Goal: Transaction & Acquisition: Purchase product/service

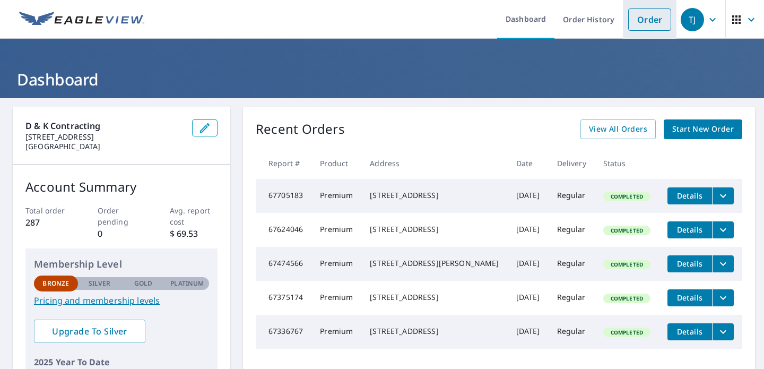
click at [651, 21] on link "Order" at bounding box center [649, 19] width 43 height 22
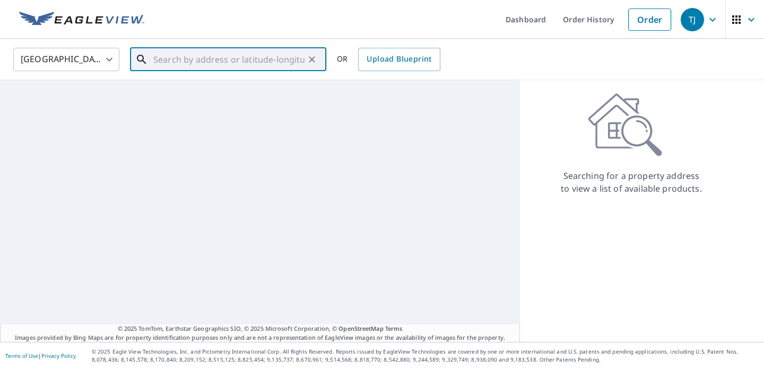
click at [252, 64] on input "text" at bounding box center [228, 60] width 151 height 30
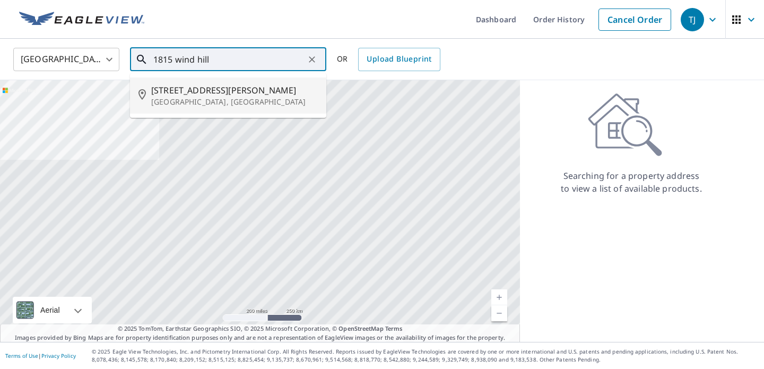
click at [193, 98] on p "[GEOGRAPHIC_DATA], [GEOGRAPHIC_DATA]" at bounding box center [234, 102] width 166 height 11
type input "[STREET_ADDRESS][PERSON_NAME]"
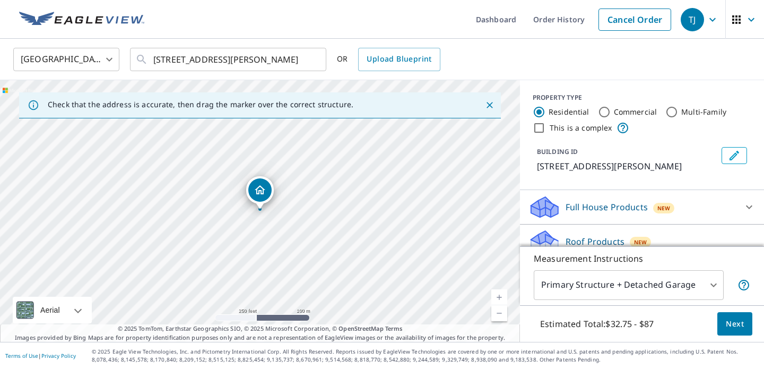
click at [732, 320] on span "Next" at bounding box center [734, 323] width 18 height 13
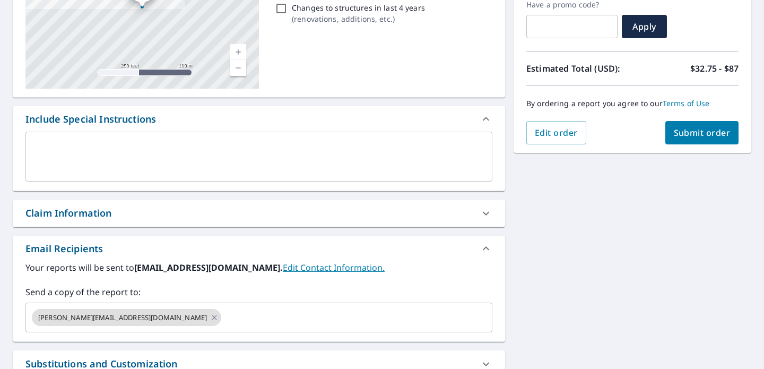
scroll to position [194, 0]
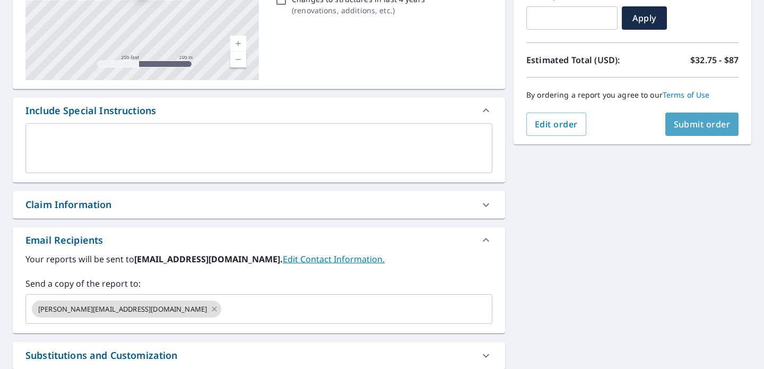
click at [705, 129] on span "Submit order" at bounding box center [701, 124] width 57 height 12
